Goal: Information Seeking & Learning: Learn about a topic

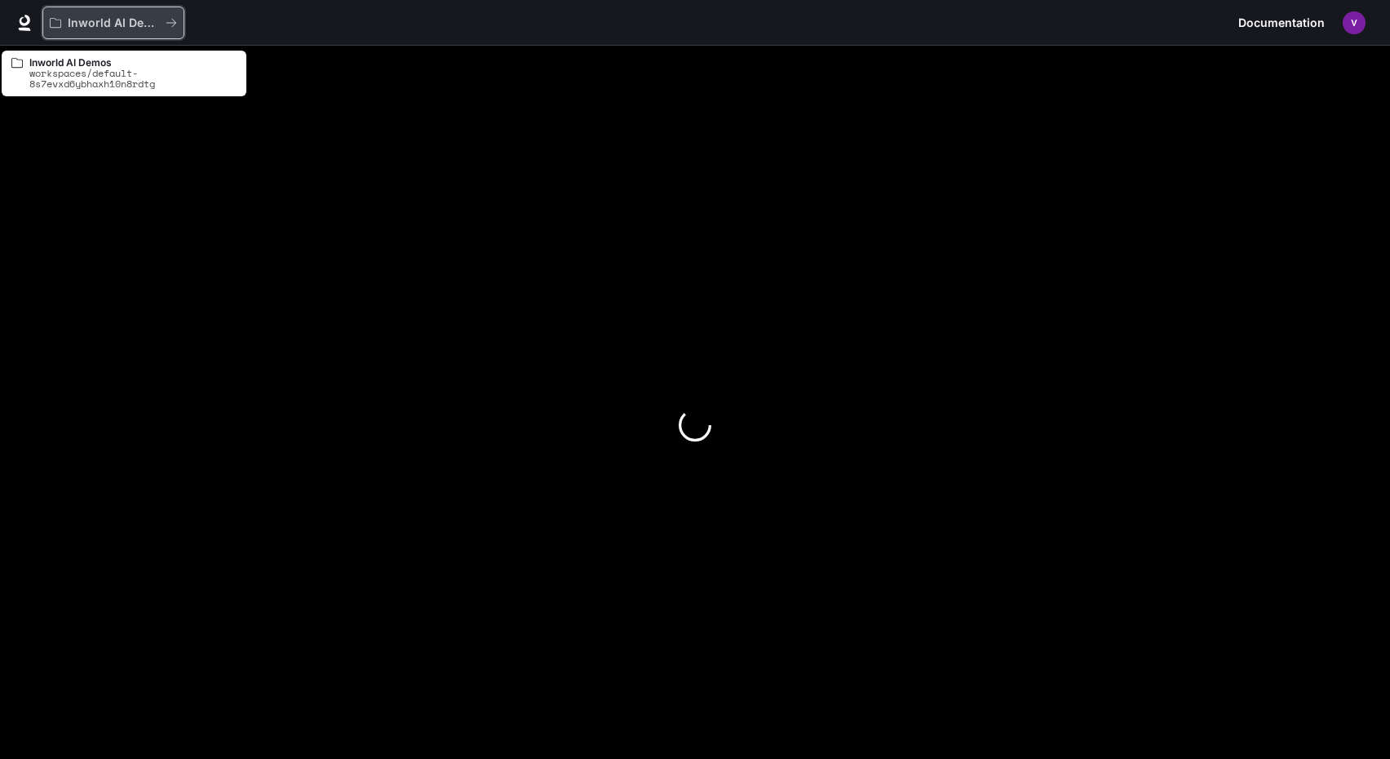
click at [141, 27] on p "Inworld AI Demos" at bounding box center [113, 23] width 91 height 14
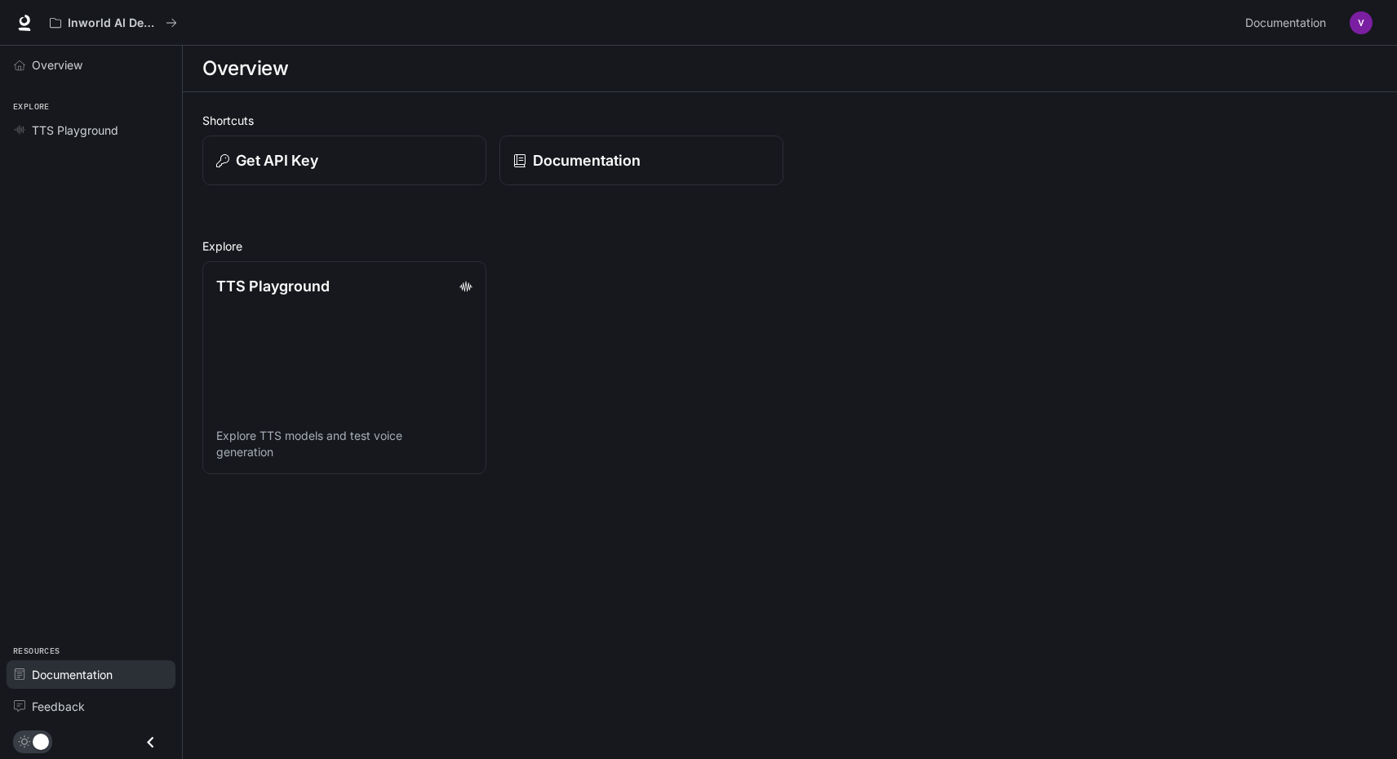
click at [97, 685] on link "Documentation" at bounding box center [91, 674] width 169 height 29
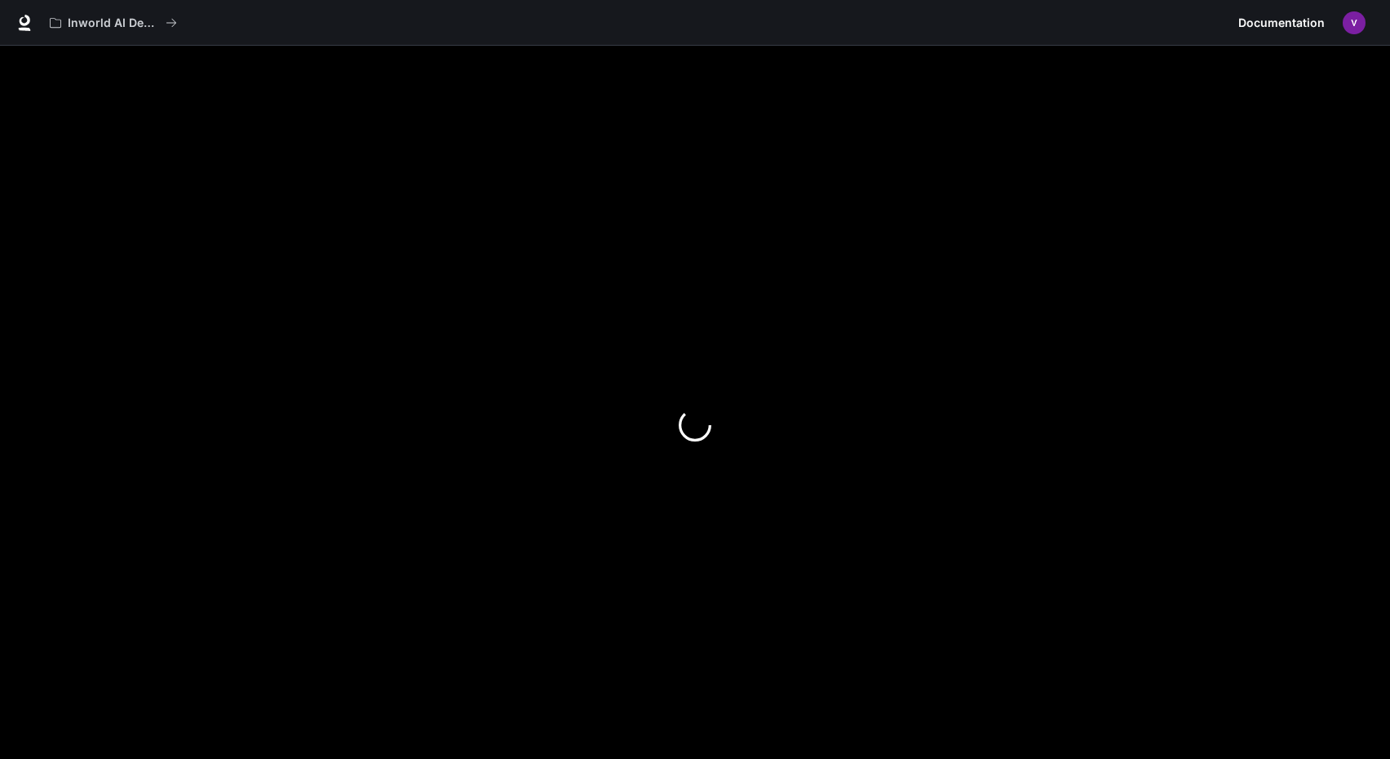
click at [1354, 25] on img "button" at bounding box center [1354, 22] width 23 height 23
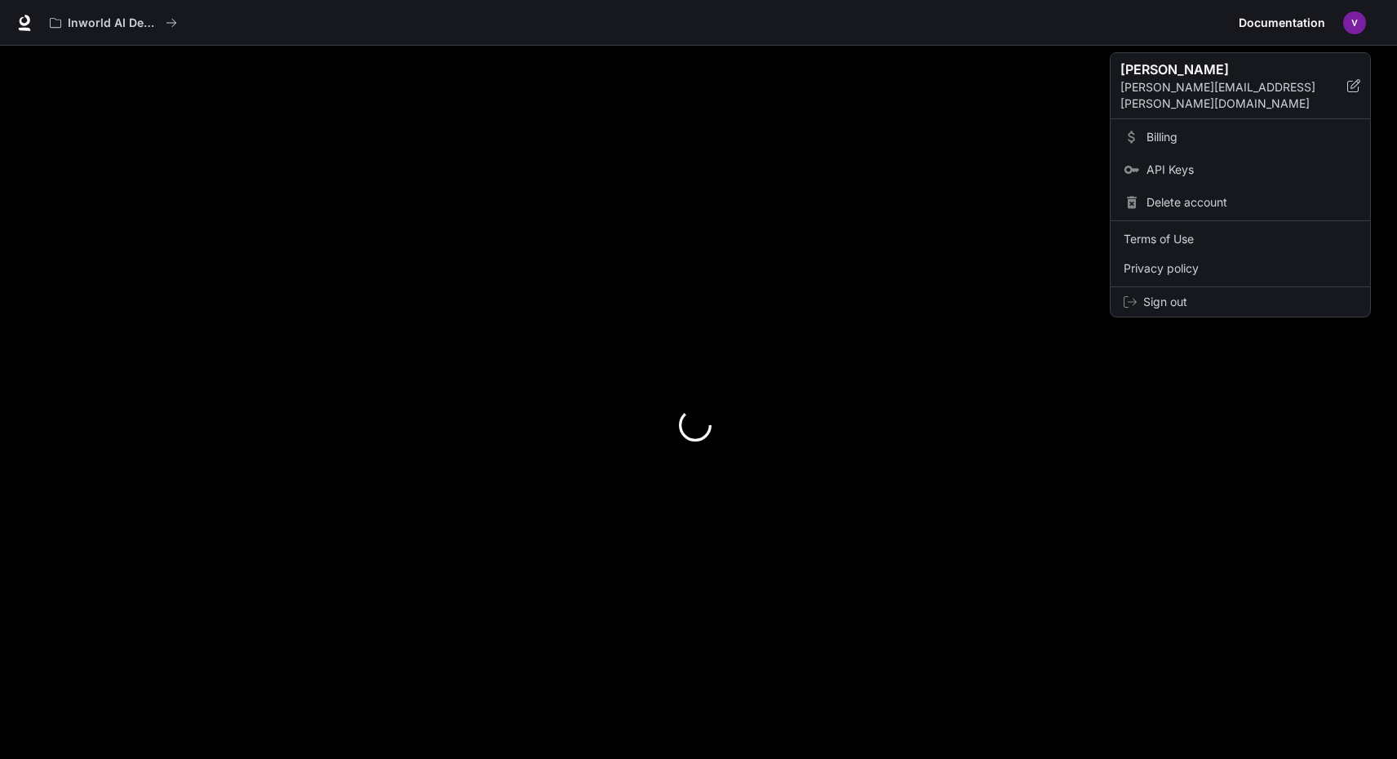
click at [1003, 344] on div at bounding box center [698, 379] width 1397 height 759
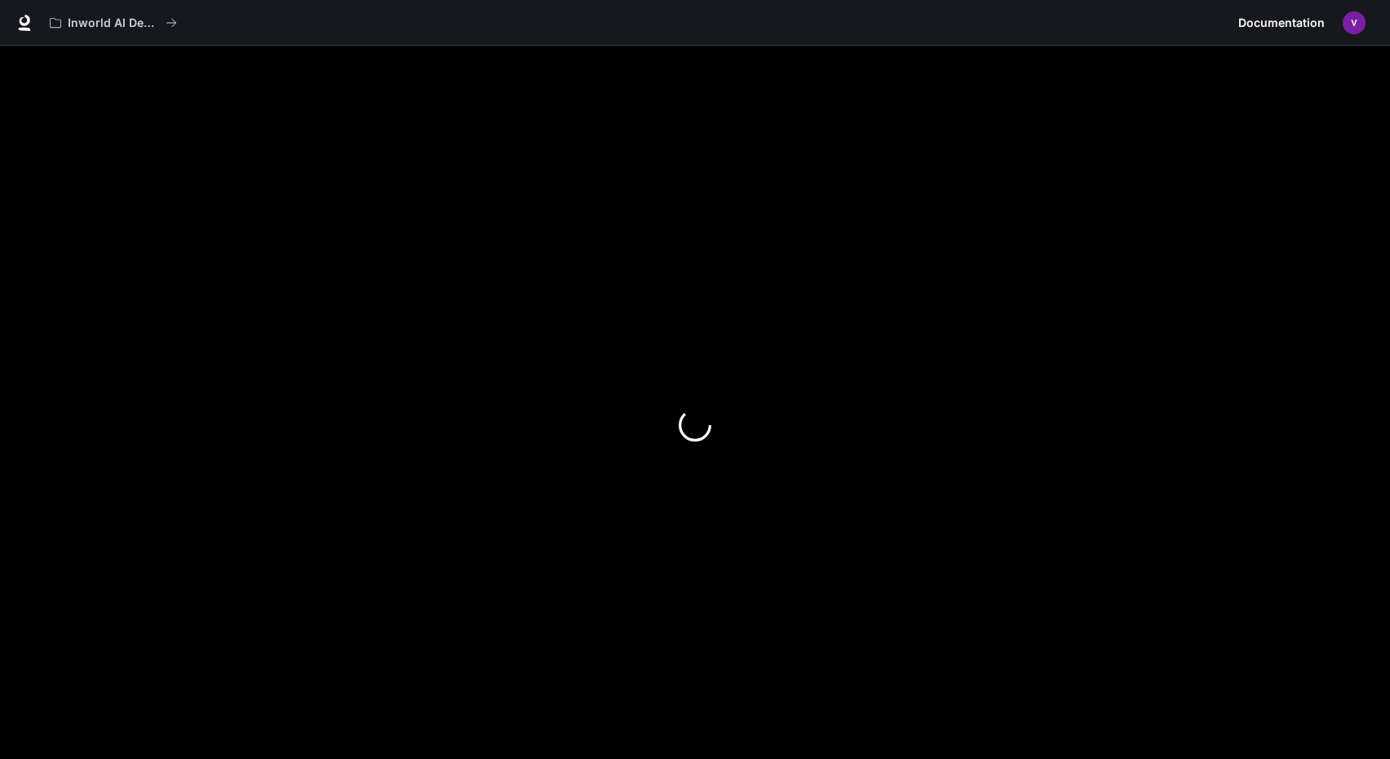
click at [241, 117] on div at bounding box center [695, 425] width 1390 height 759
